Goal: Check status: Check status

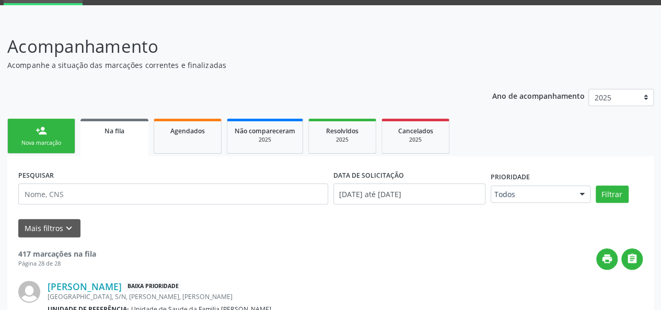
scroll to position [52, 0]
click at [201, 132] on span "Agendados" at bounding box center [187, 130] width 34 height 9
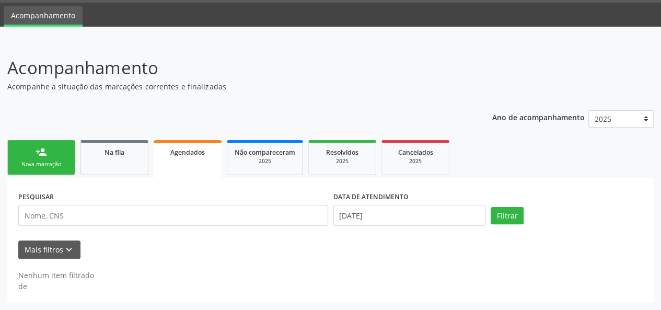
scroll to position [19, 0]
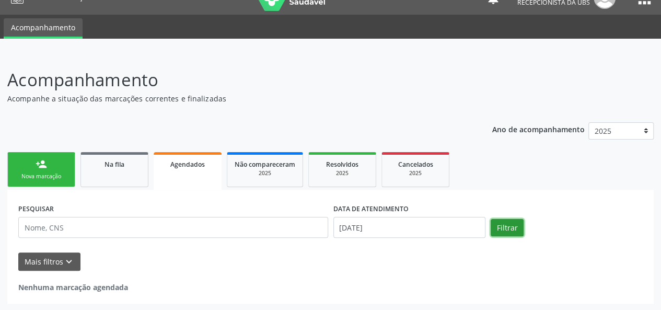
click at [512, 219] on button "Filtrar" at bounding box center [507, 228] width 33 height 18
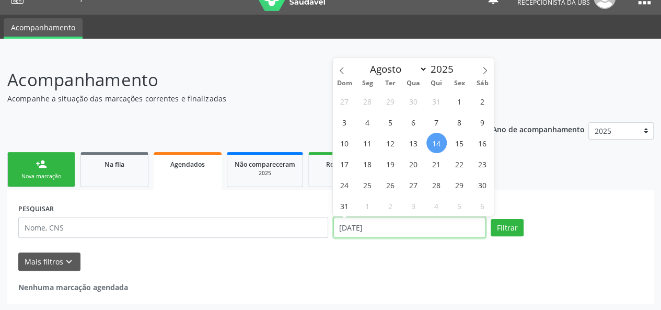
click at [410, 227] on input "[DATE]" at bounding box center [409, 227] width 152 height 21
click at [460, 100] on span "1" at bounding box center [459, 101] width 20 height 20
type input "[DATE]"
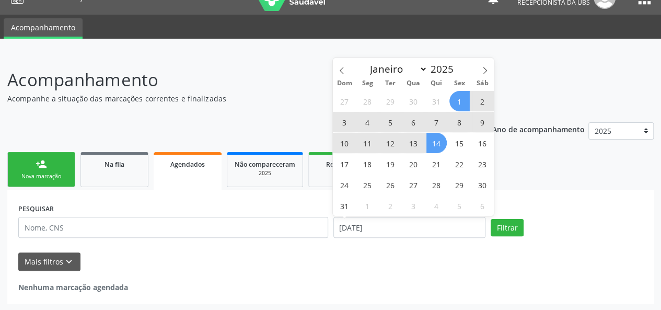
click at [440, 143] on span "14" at bounding box center [436, 143] width 20 height 20
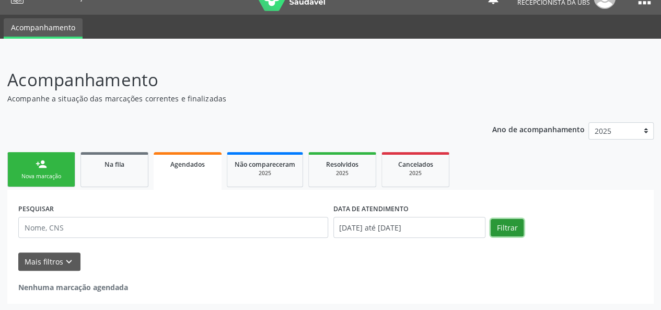
click at [498, 227] on button "Filtrar" at bounding box center [507, 228] width 33 height 18
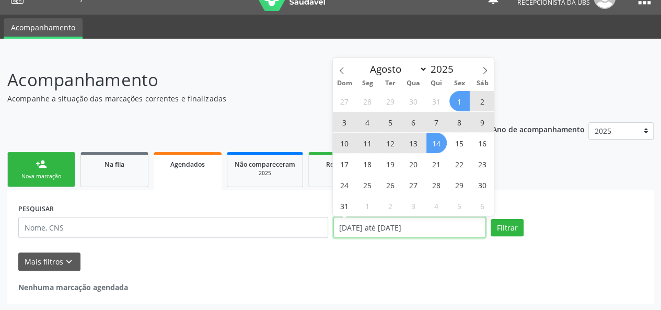
click at [383, 230] on input "[DATE] até [DATE]" at bounding box center [409, 227] width 152 height 21
click at [340, 72] on icon at bounding box center [341, 70] width 7 height 7
select select "6"
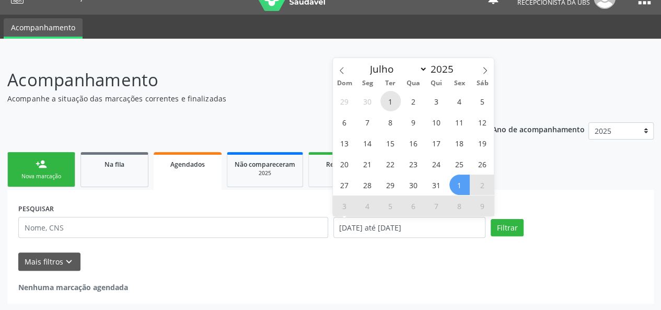
click at [392, 94] on span "1" at bounding box center [390, 101] width 20 height 20
type input "[DATE]"
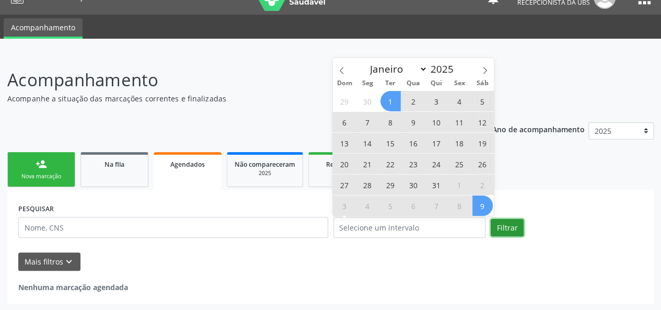
click at [515, 231] on button "Filtrar" at bounding box center [507, 228] width 33 height 18
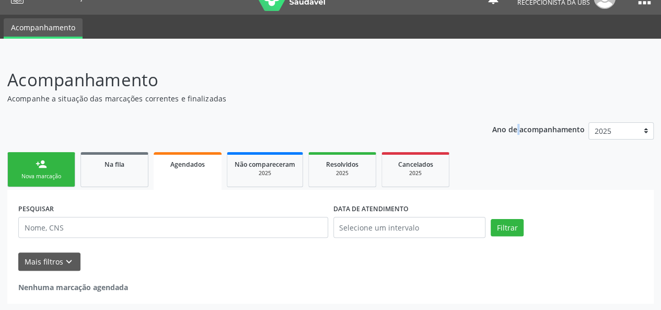
drag, startPoint x: 501, startPoint y: 140, endPoint x: 509, endPoint y: 146, distance: 10.5
click at [509, 146] on div "Ano de acompanhamento 2025" at bounding box center [572, 132] width 161 height 35
